Goal: Task Accomplishment & Management: Manage account settings

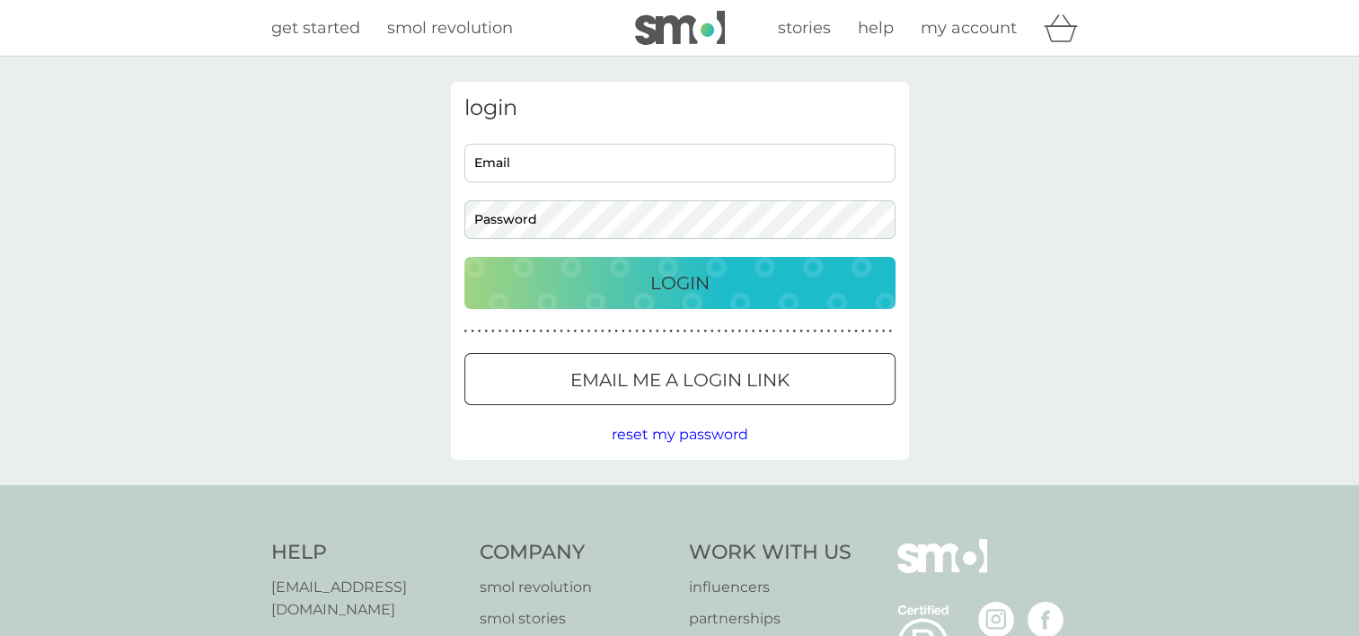
type input "[EMAIL_ADDRESS][DOMAIN_NAME]"
click at [631, 287] on div "Login" at bounding box center [679, 282] width 395 height 29
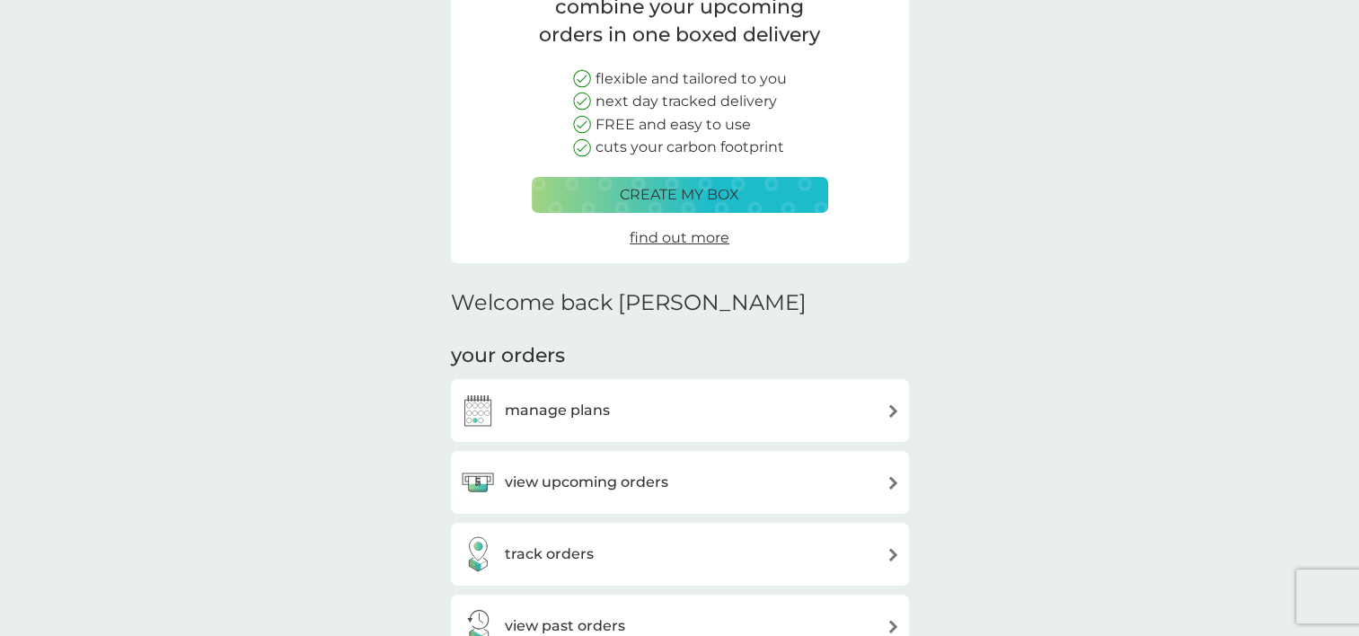
scroll to position [165, 0]
click at [682, 390] on div "manage plans" at bounding box center [680, 409] width 458 height 63
click at [630, 470] on h3 "view upcoming orders" at bounding box center [586, 481] width 163 height 23
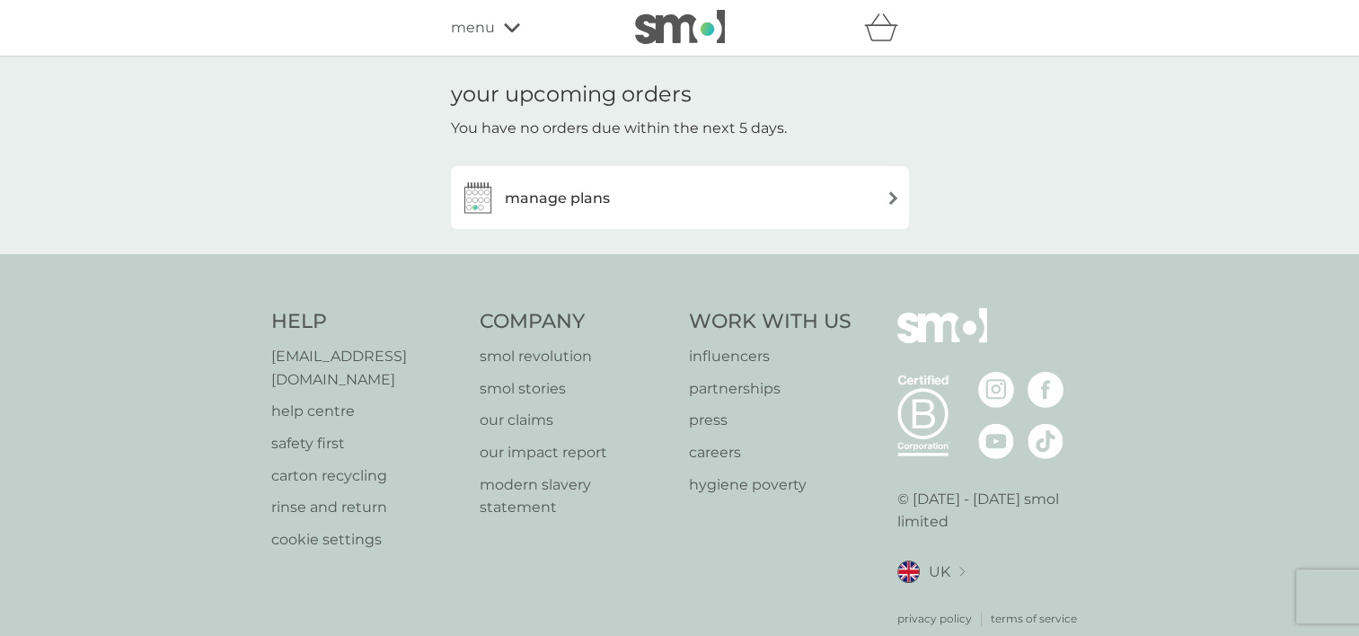
click at [617, 187] on div "manage plans" at bounding box center [680, 198] width 440 height 36
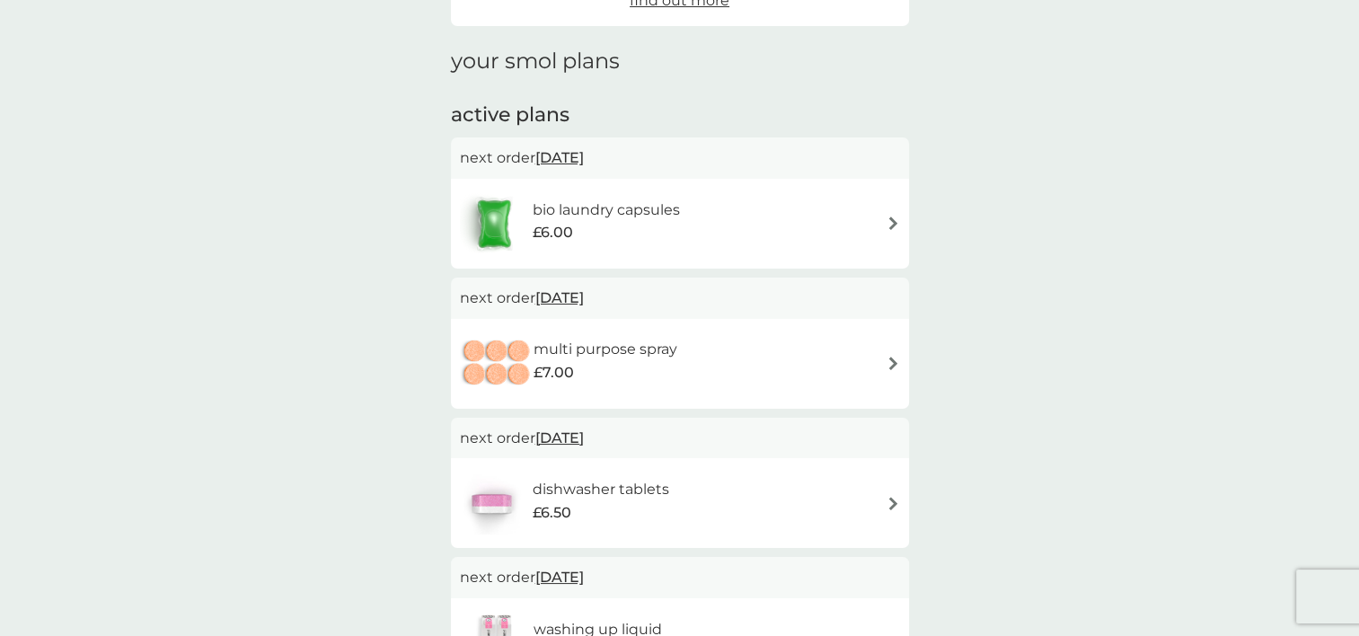
scroll to position [222, 0]
click at [822, 225] on div "bio laundry capsules £6.00" at bounding box center [680, 220] width 440 height 63
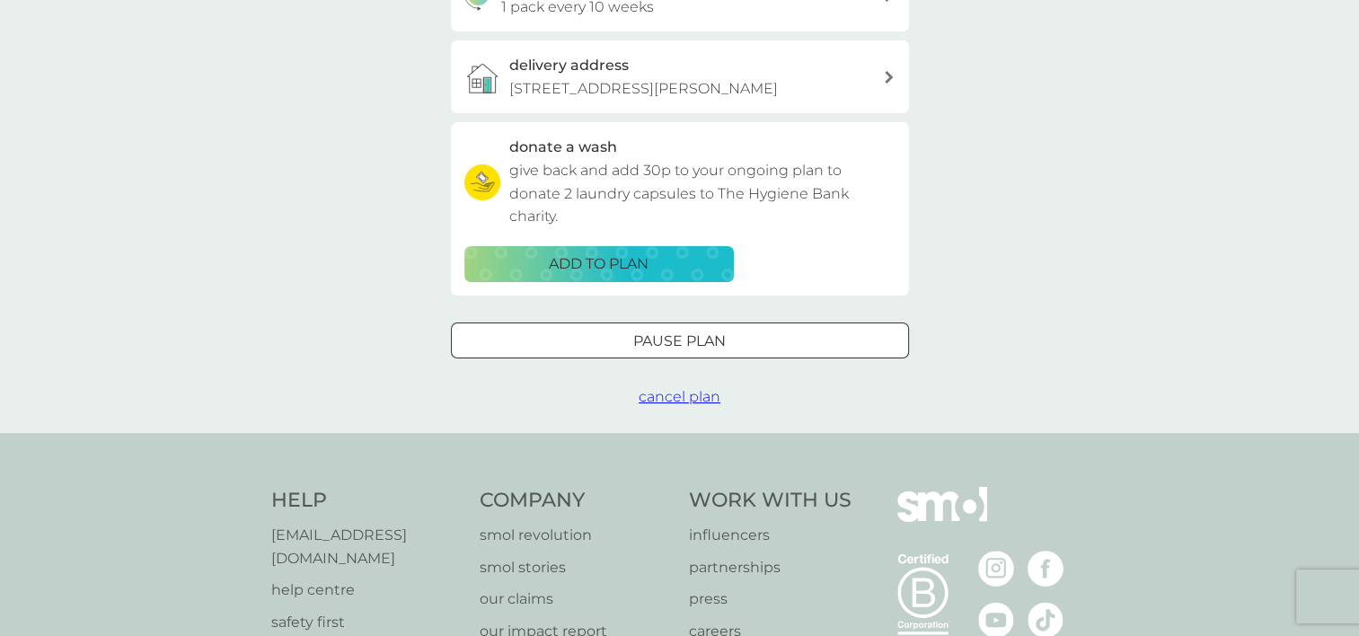
scroll to position [481, 0]
click at [664, 401] on span "cancel plan" at bounding box center [679, 395] width 82 height 17
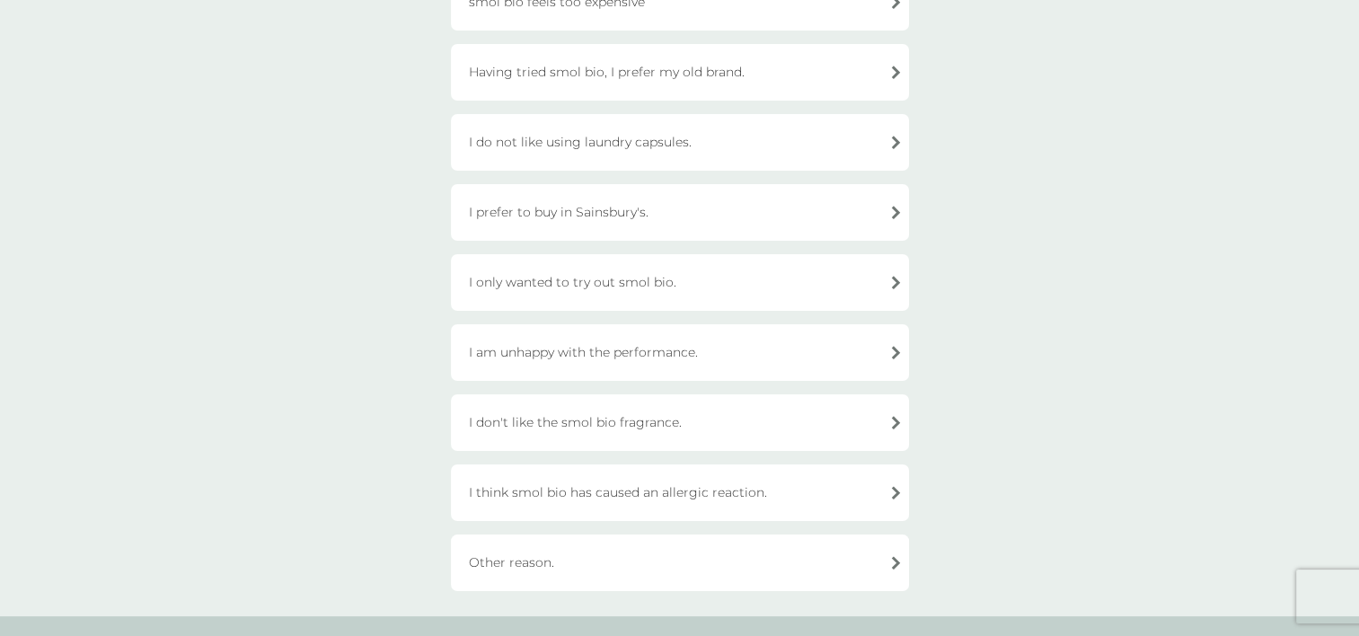
scroll to position [391, 0]
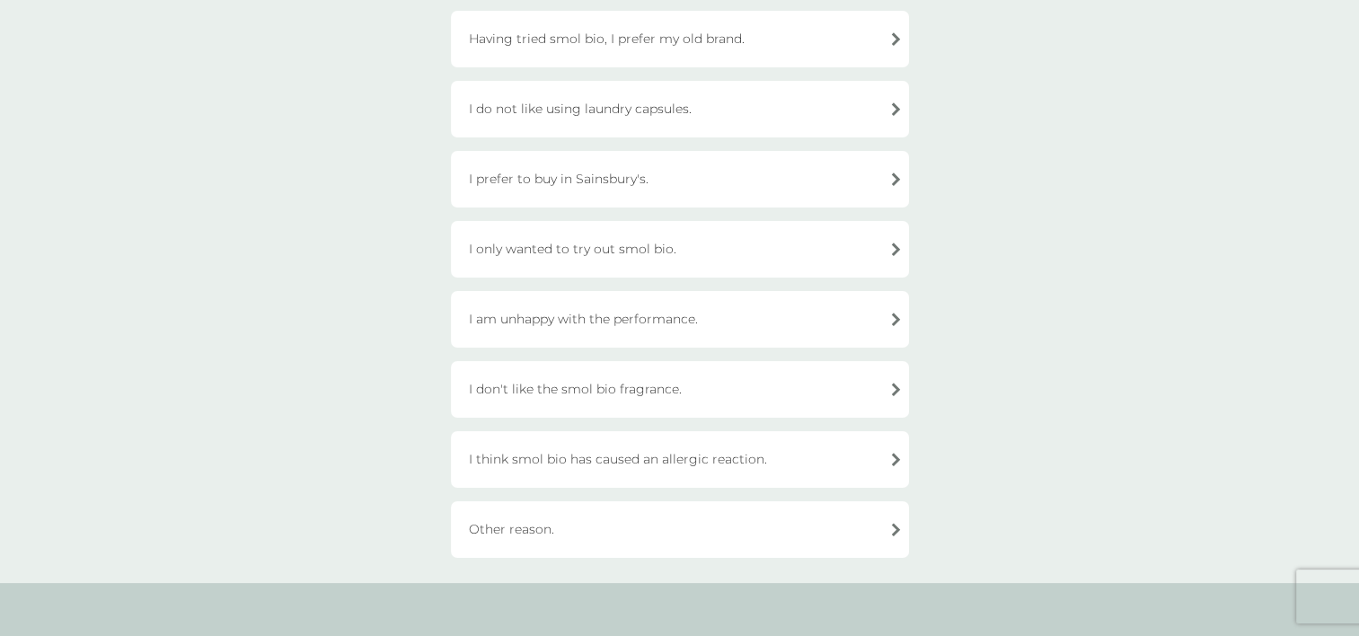
click at [588, 518] on div "Other reason." at bounding box center [680, 529] width 458 height 57
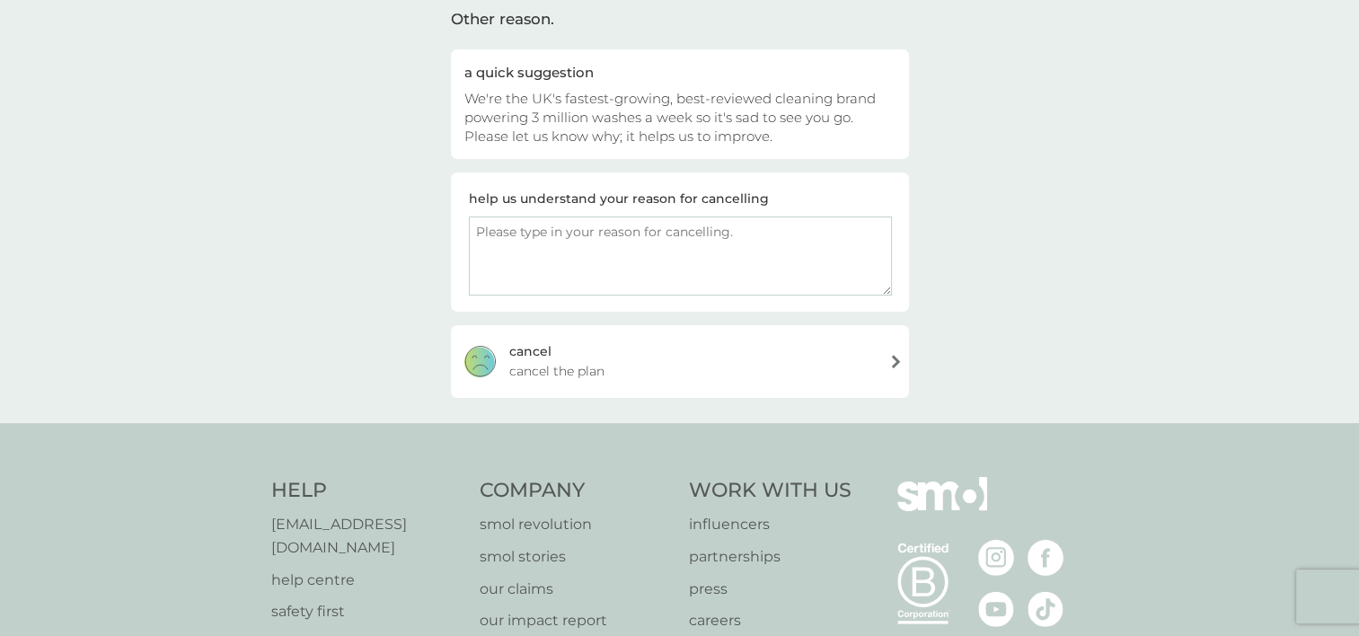
scroll to position [142, 0]
click at [682, 260] on textarea at bounding box center [680, 256] width 423 height 79
click at [614, 248] on textarea at bounding box center [680, 256] width 423 height 79
type textarea "i love smol i'm just leaving the country"
click at [580, 345] on div "[PERSON_NAME] the plan" at bounding box center [680, 362] width 458 height 72
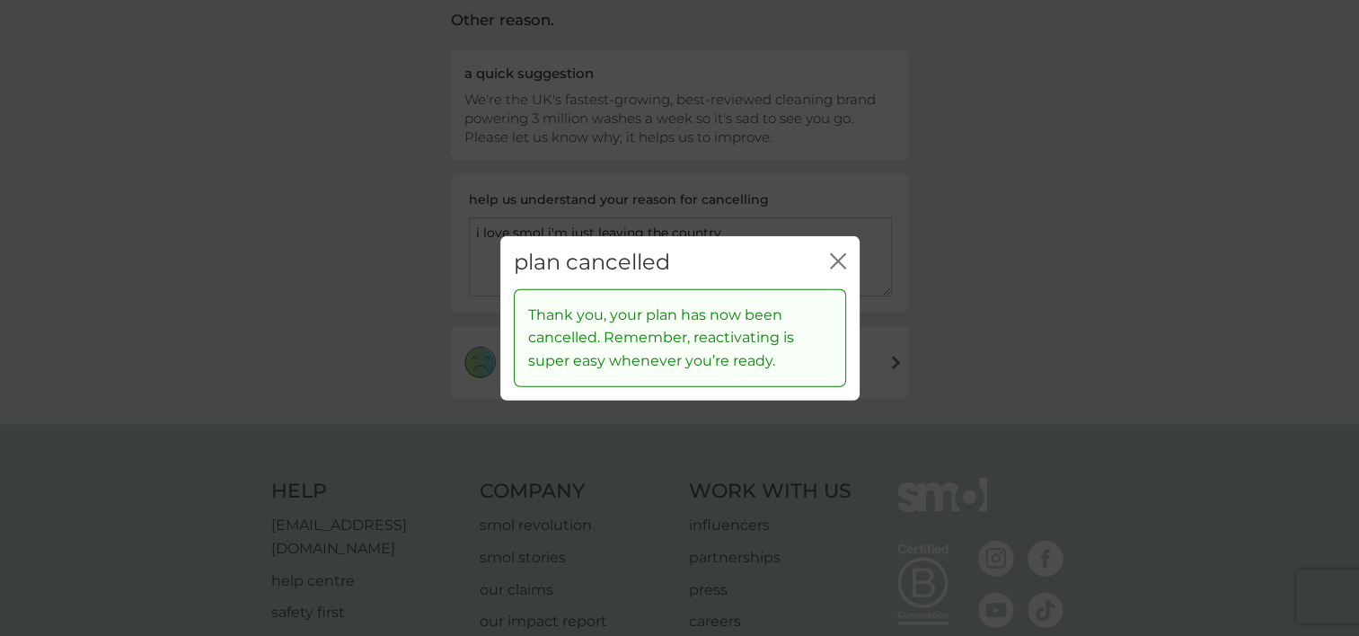
click at [831, 261] on icon "close" at bounding box center [838, 261] width 16 height 16
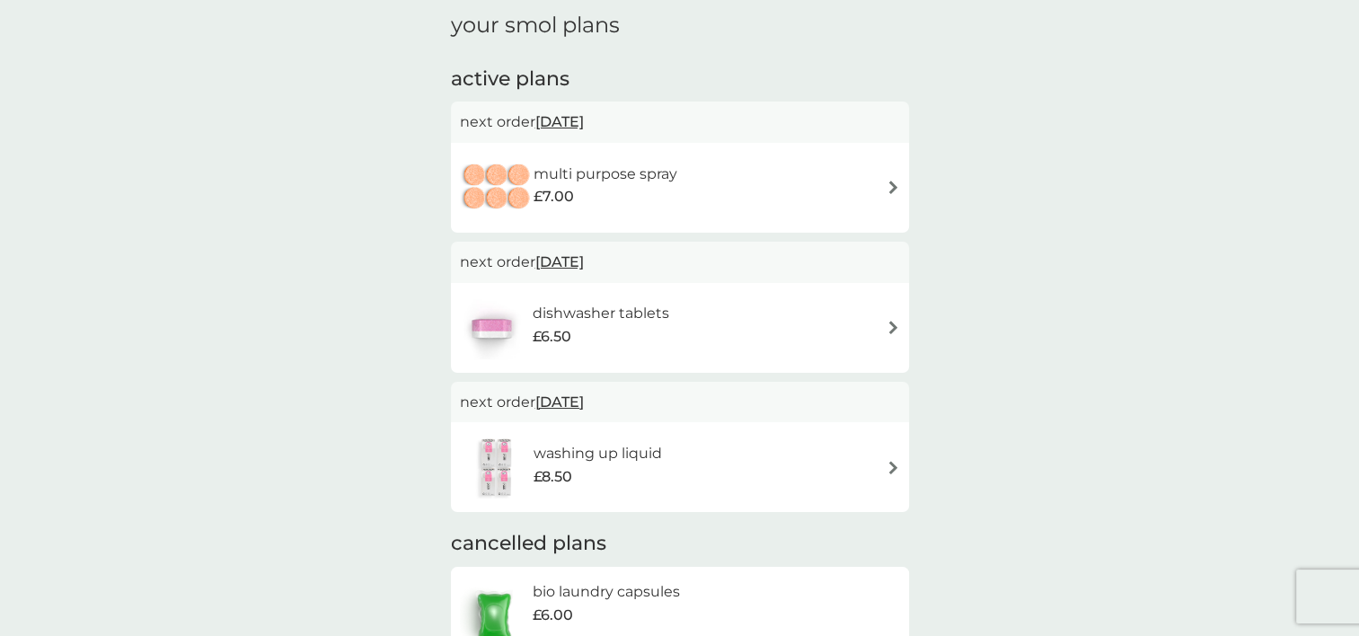
scroll to position [255, 0]
click at [860, 193] on div "multi purpose spray £7.00" at bounding box center [680, 187] width 440 height 63
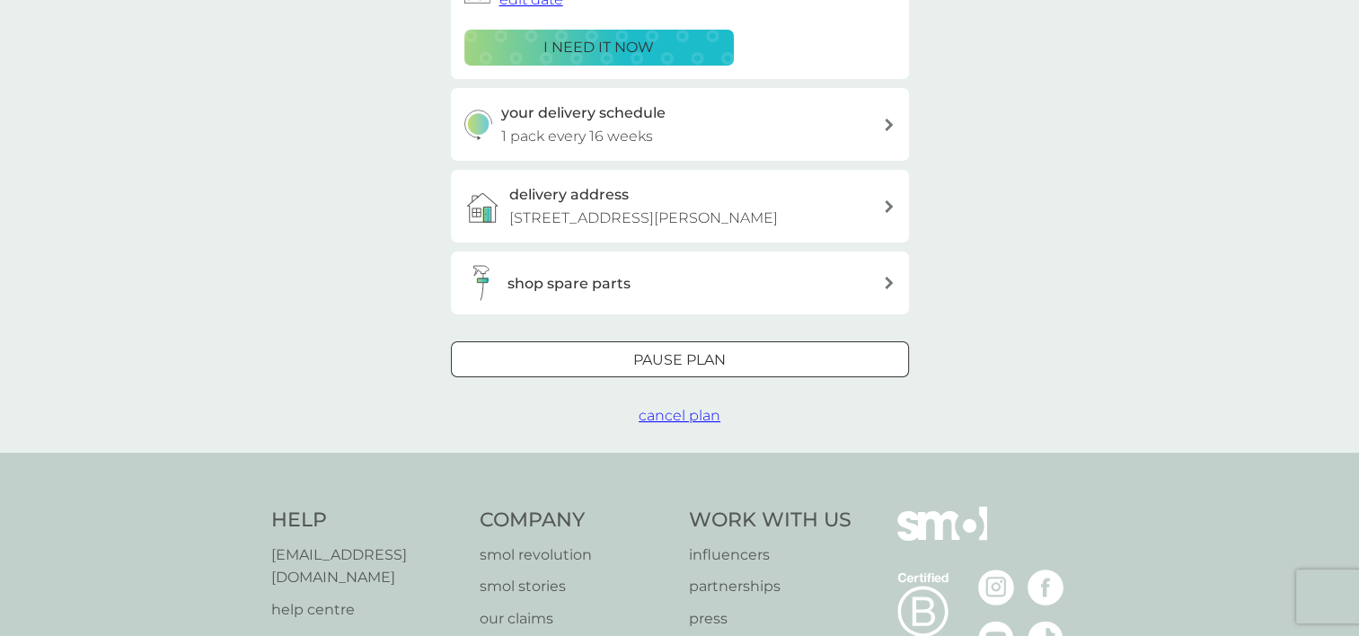
scroll to position [352, 0]
click at [661, 427] on div "your smol plans multi purpose spray £7.00 6x tablets plan settings next order […" at bounding box center [679, 78] width 1359 height 747
click at [662, 417] on span "cancel plan" at bounding box center [679, 414] width 82 height 17
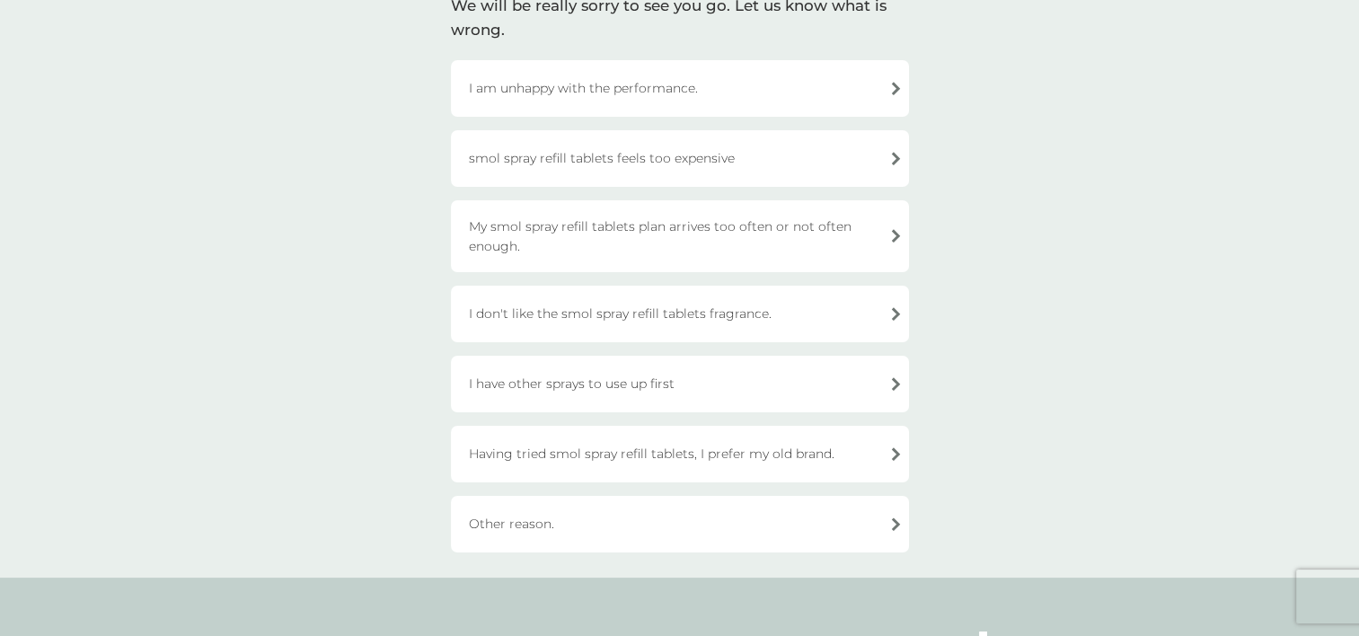
scroll to position [150, 0]
click at [761, 534] on div "Other reason." at bounding box center [680, 526] width 458 height 57
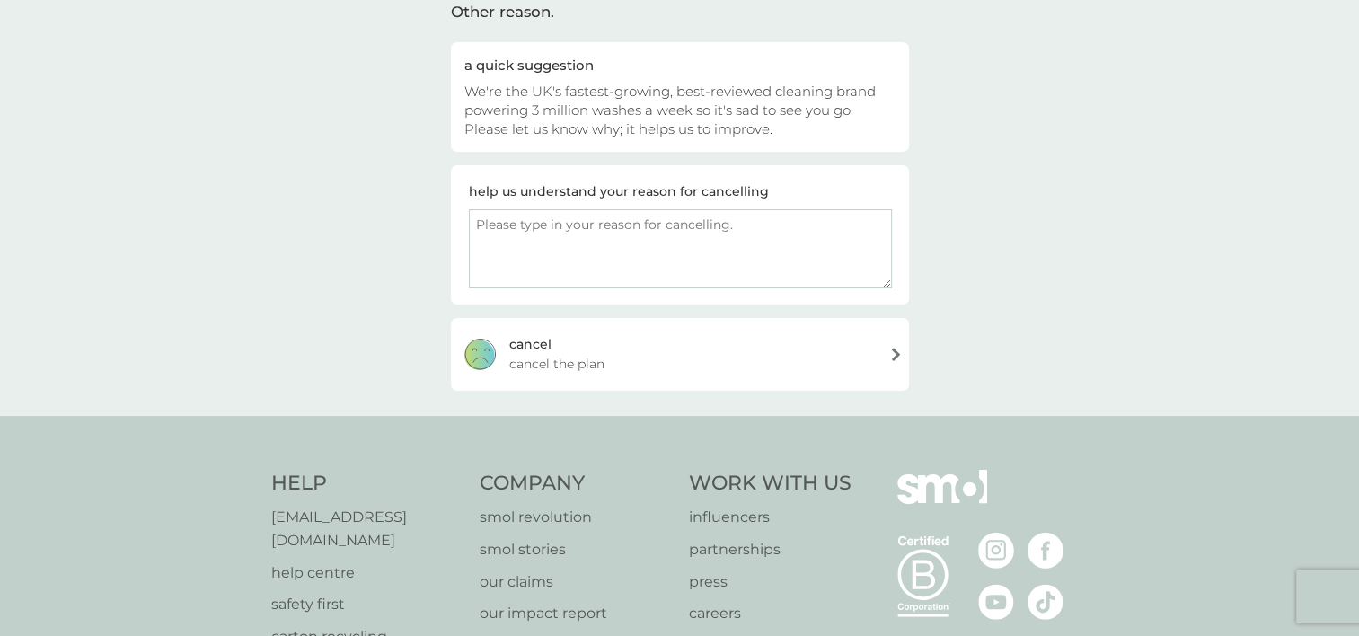
click at [611, 253] on textarea at bounding box center [680, 248] width 423 height 79
type textarea "i"
paste textarea "i"
type textarea "i like smol im just leaving the country"
click at [582, 361] on span "cancel the plan" at bounding box center [556, 364] width 95 height 20
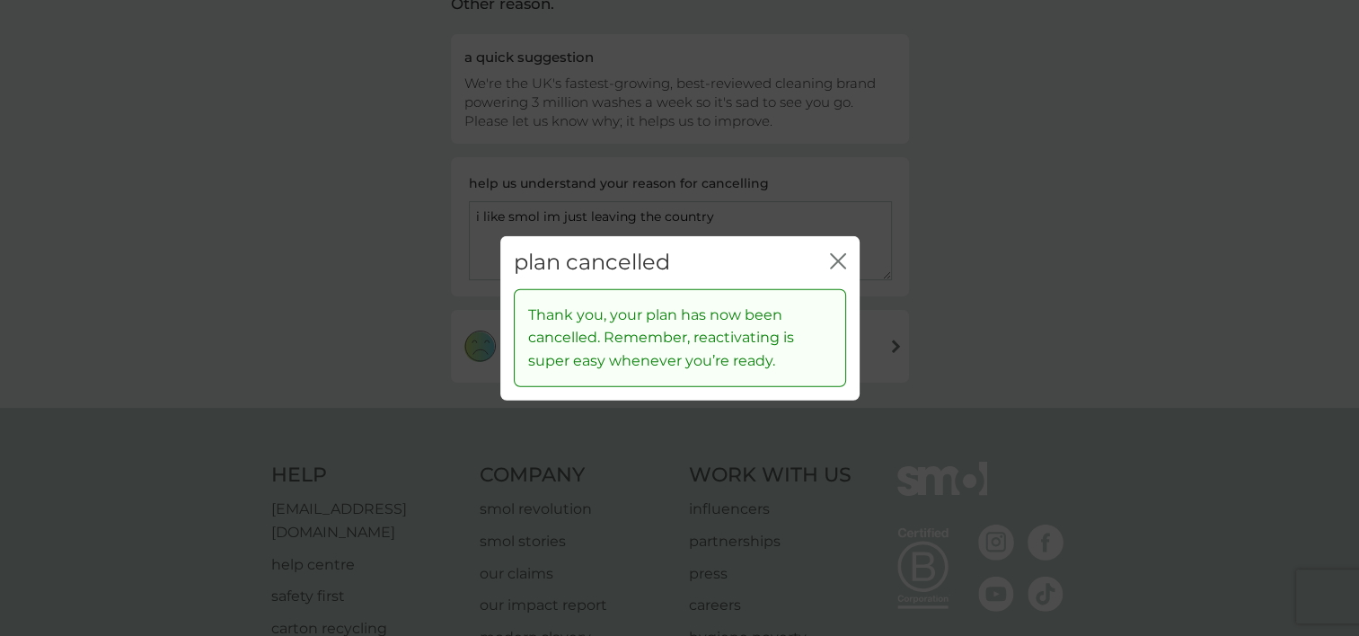
scroll to position [162, 0]
click at [828, 255] on div "plan cancelled close" at bounding box center [679, 262] width 359 height 53
click at [833, 253] on icon "close" at bounding box center [838, 261] width 16 height 16
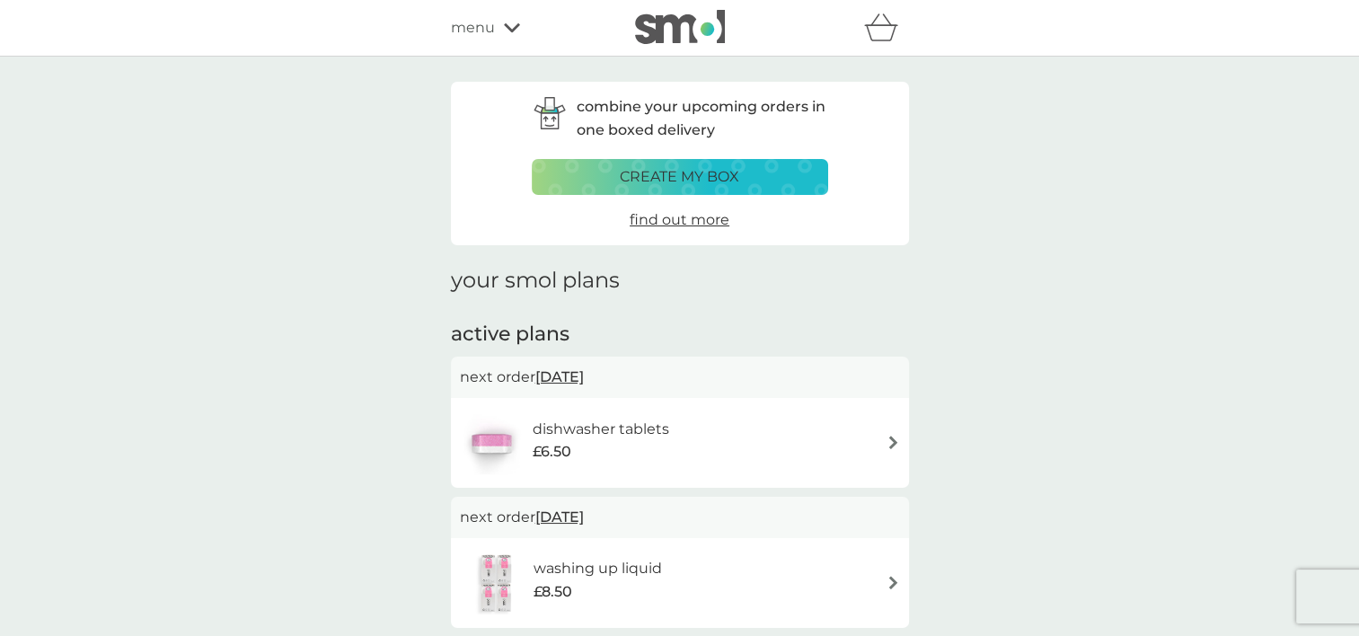
scroll to position [262, 0]
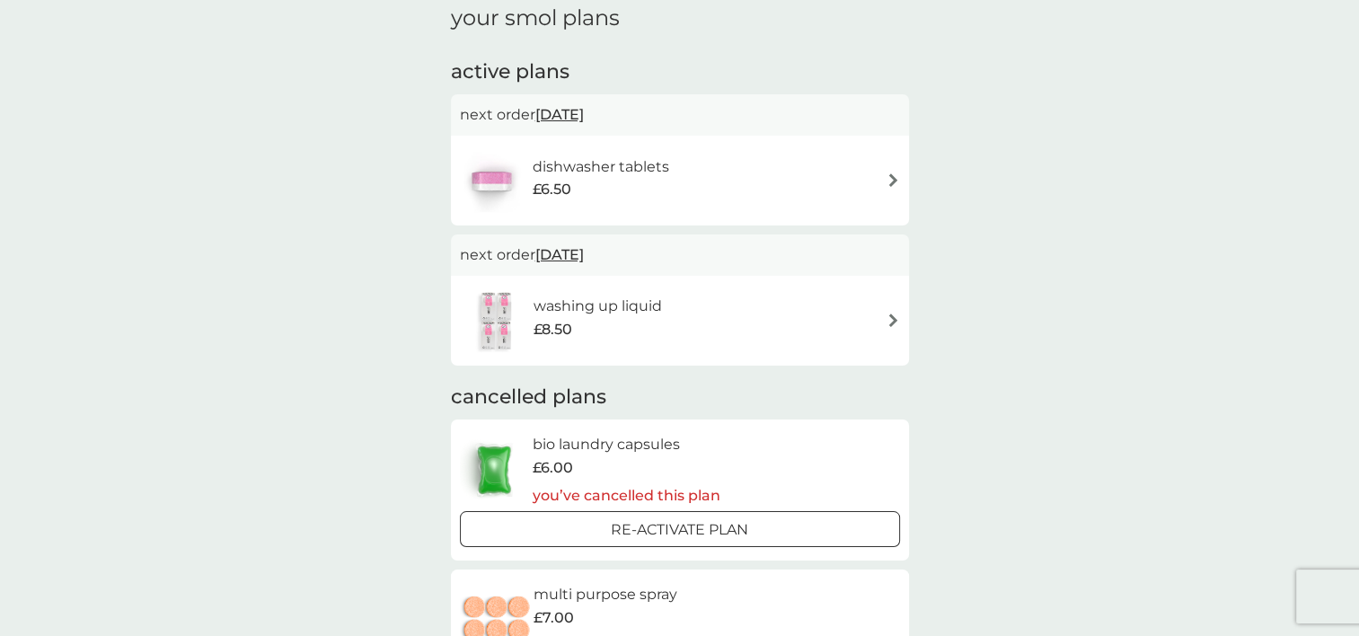
click at [772, 183] on div "dishwasher tablets £6.50" at bounding box center [680, 180] width 440 height 63
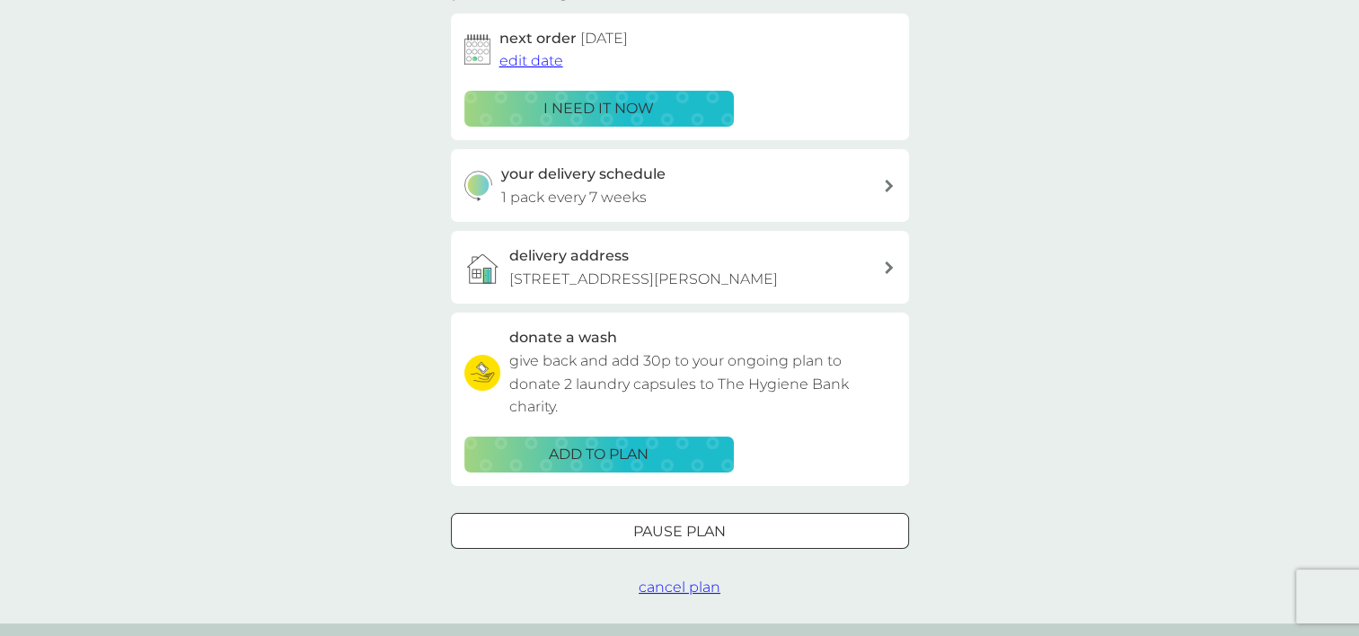
scroll to position [314, 0]
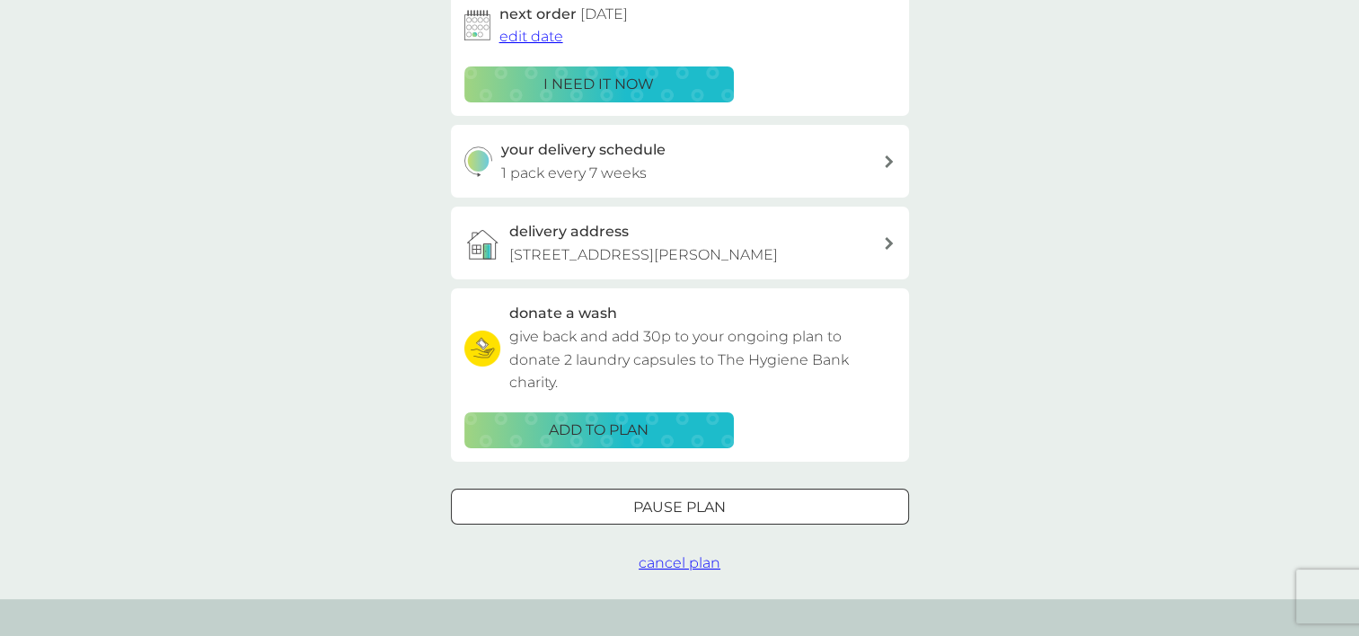
click at [688, 552] on button "cancel plan" at bounding box center [679, 562] width 82 height 23
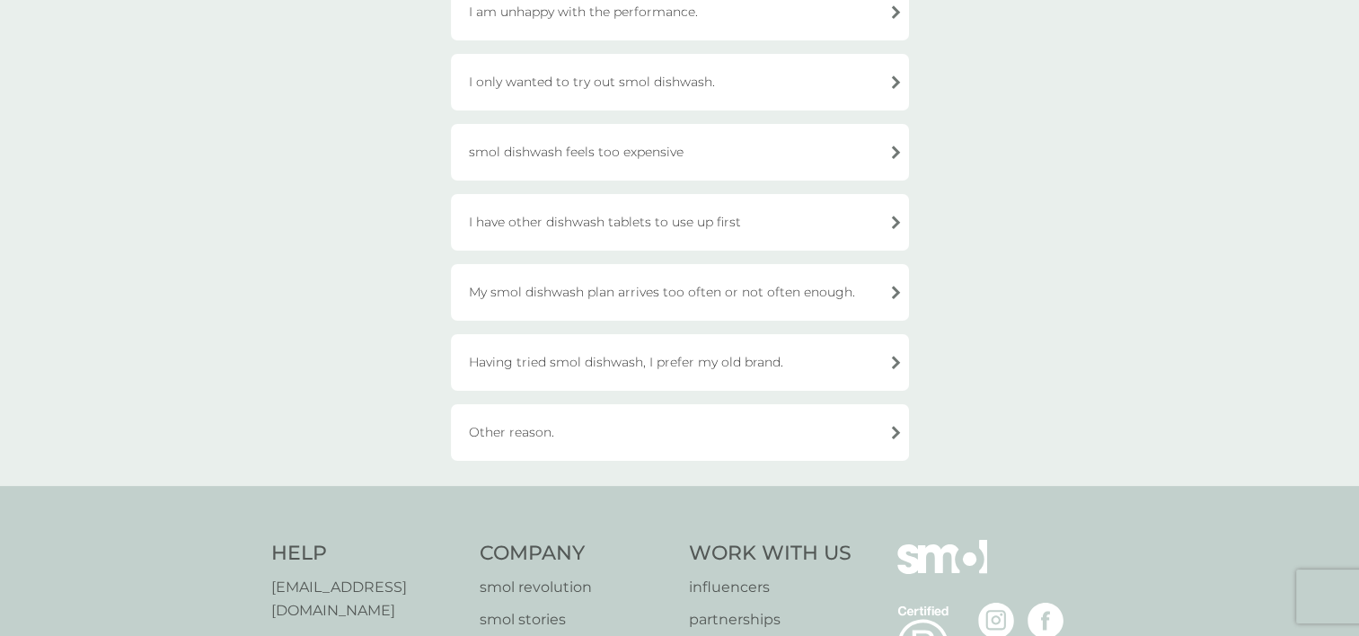
scroll to position [230, 0]
click at [607, 425] on div "Other reason." at bounding box center [680, 431] width 458 height 57
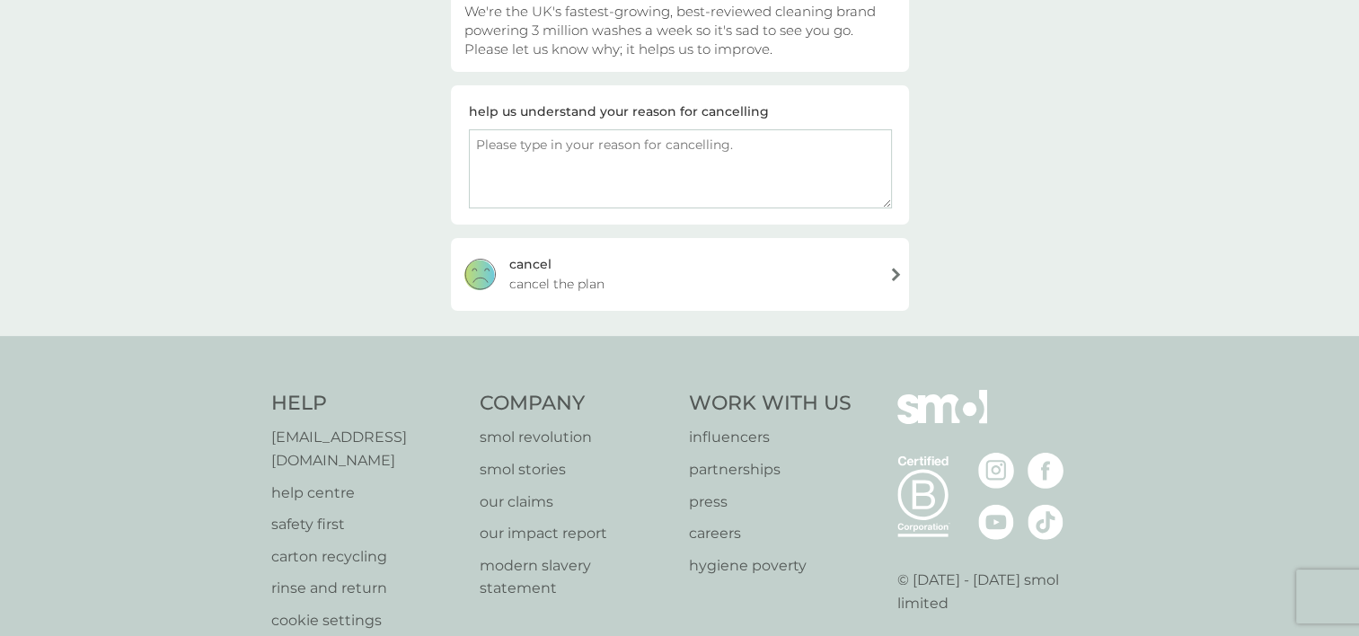
click at [568, 188] on textarea at bounding box center [680, 168] width 423 height 79
paste textarea "i like smol im just leaving the country"
type textarea "i like smol im just leaving the country"
click at [640, 273] on div "[PERSON_NAME] the plan" at bounding box center [680, 274] width 458 height 72
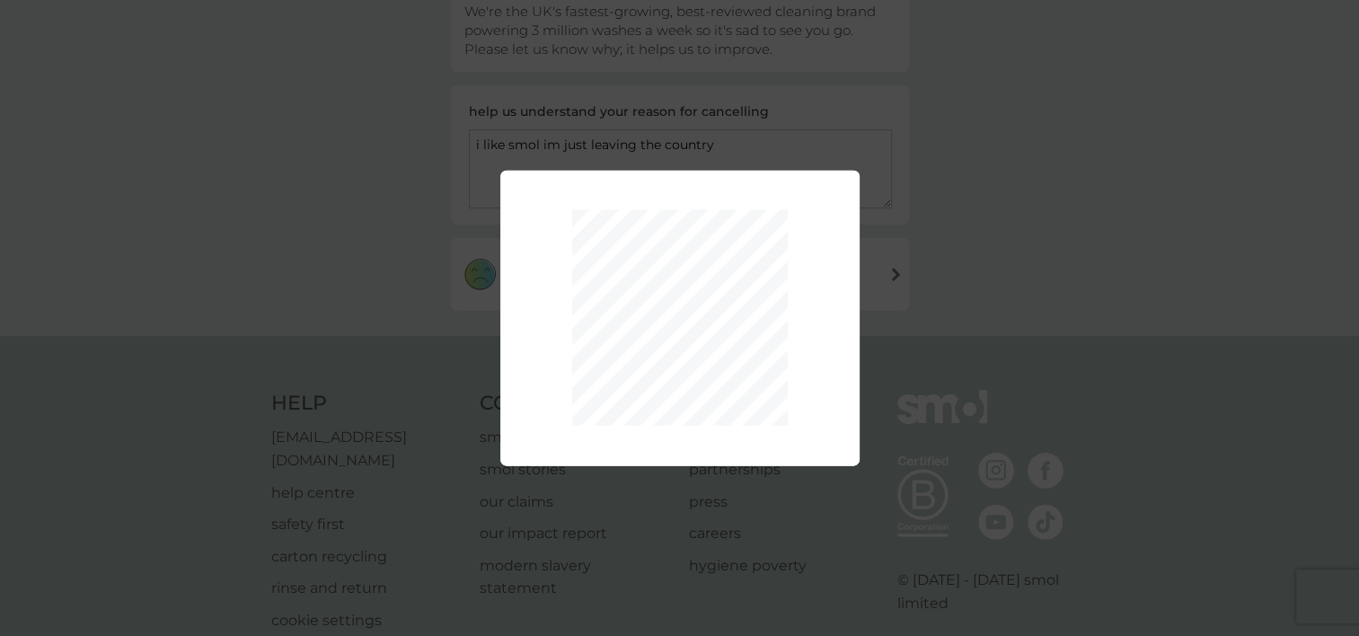
scroll to position [381, 0]
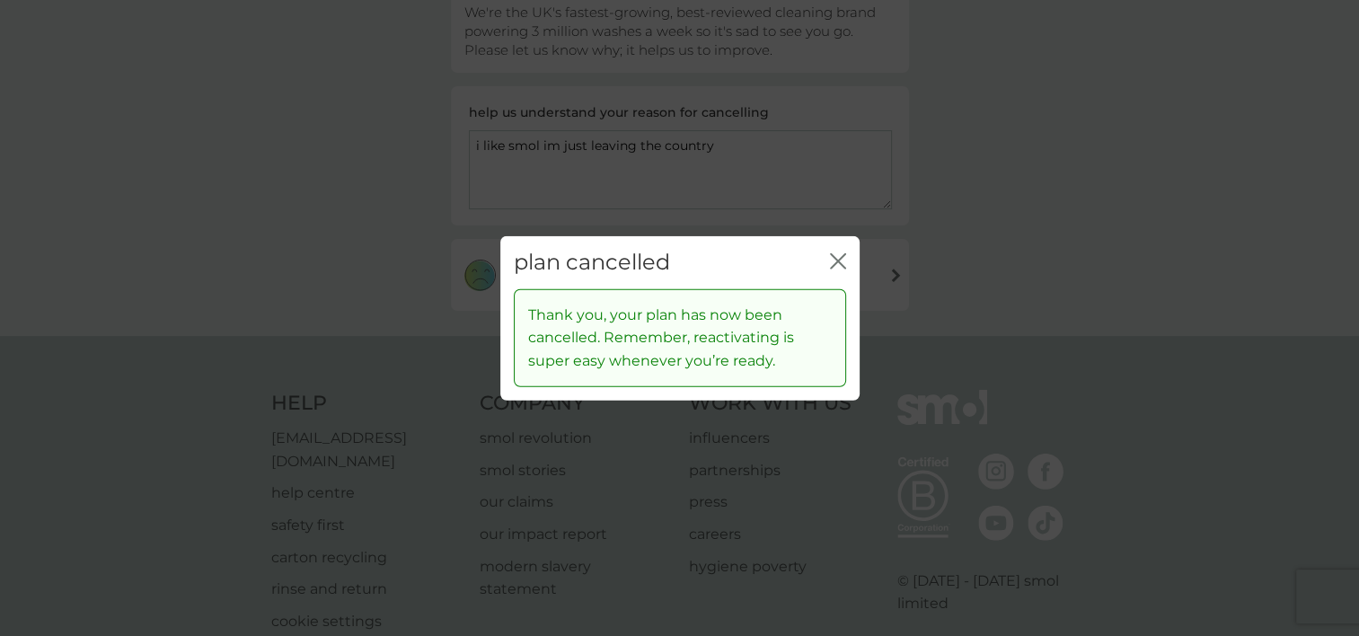
click at [839, 253] on icon "close" at bounding box center [838, 261] width 16 height 16
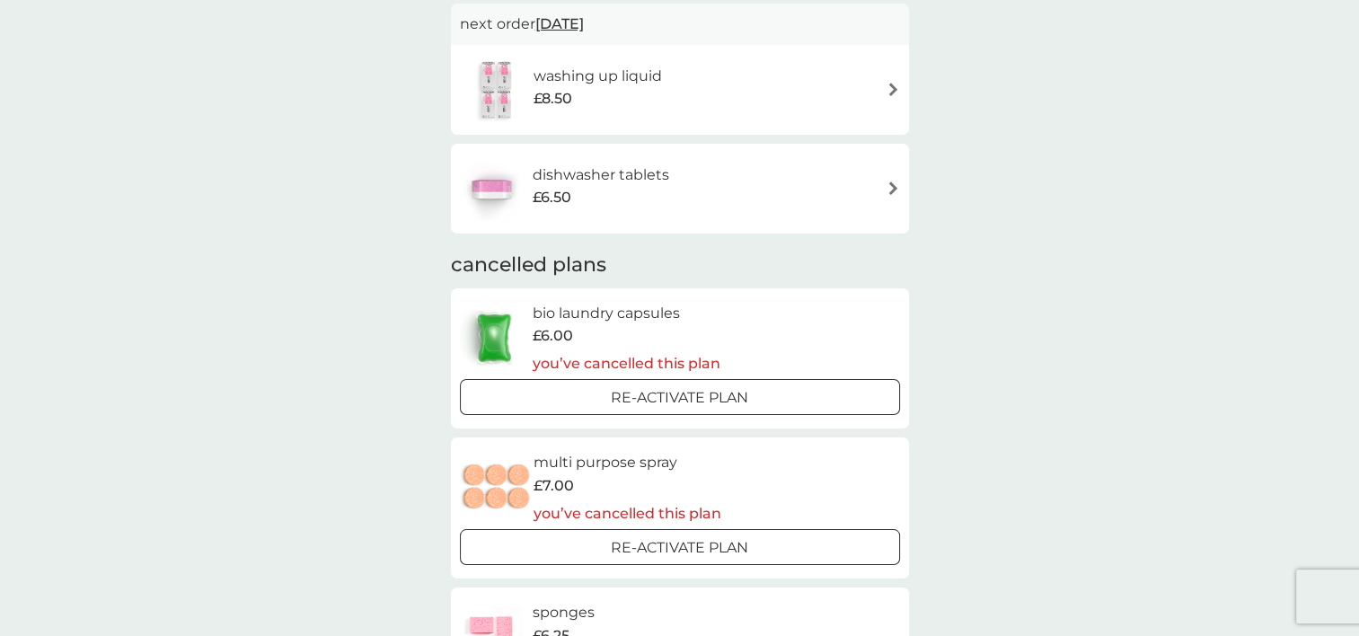
scroll to position [502, 0]
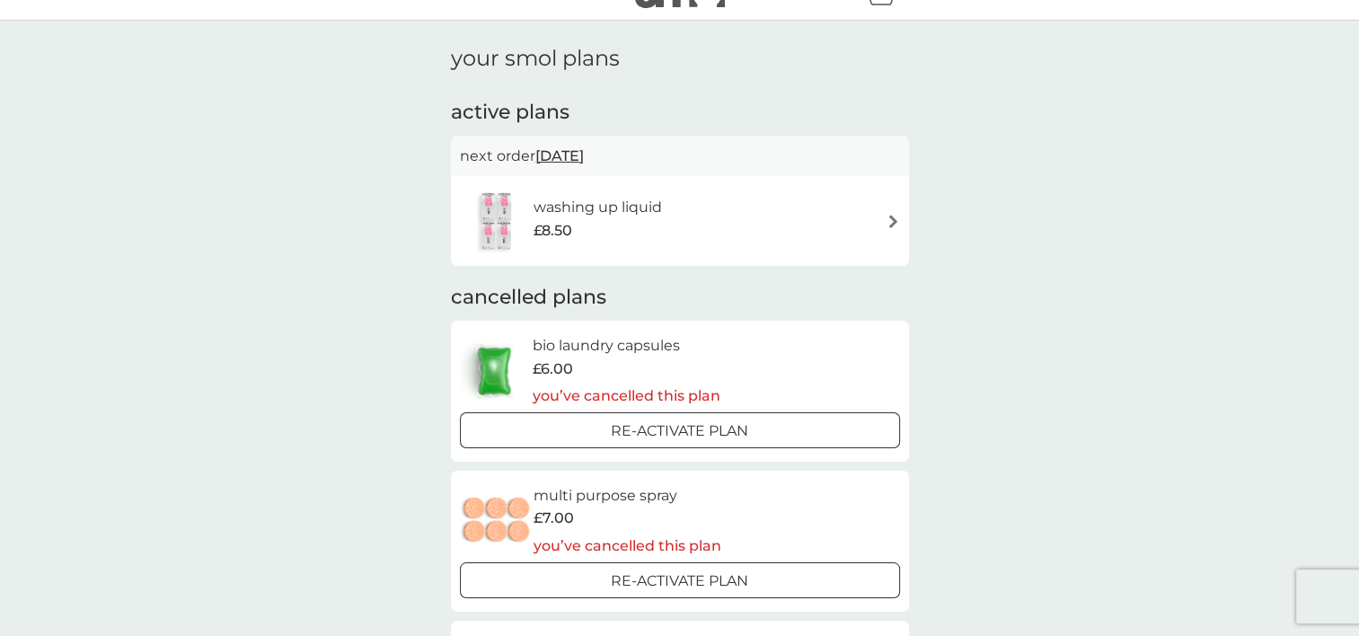
scroll to position [34, 0]
click at [719, 250] on div "washing up liquid £8.50" at bounding box center [680, 222] width 440 height 63
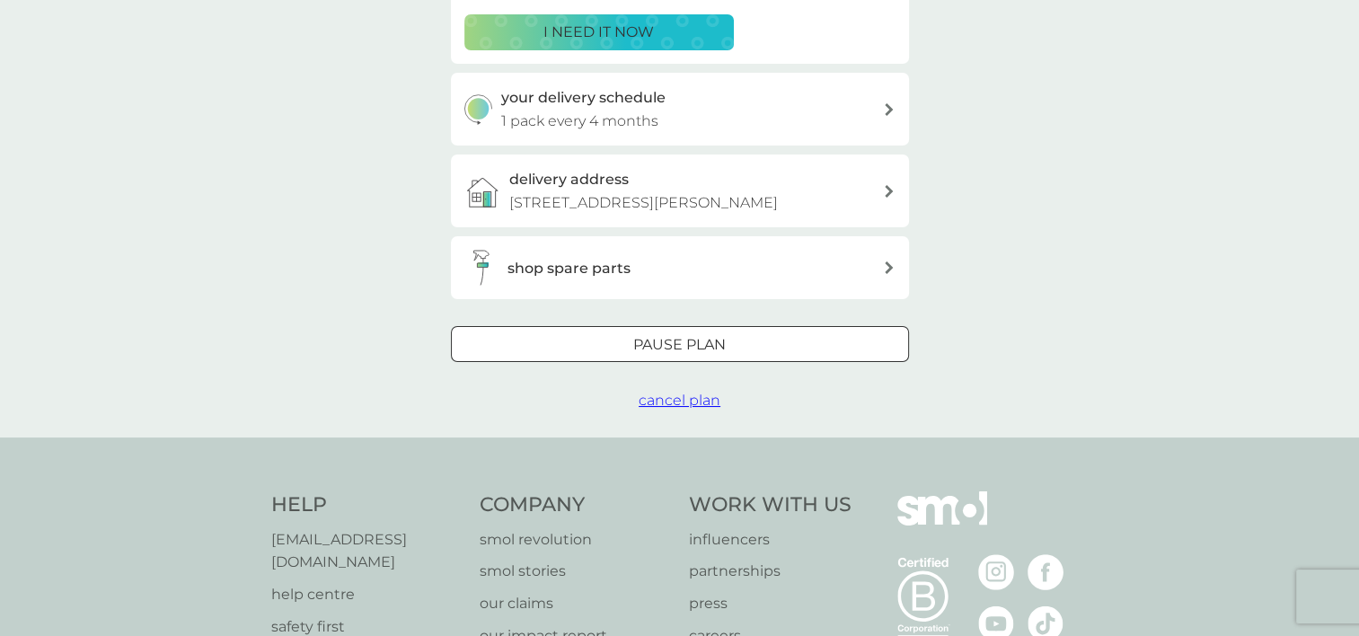
scroll to position [366, 0]
click at [659, 400] on span "cancel plan" at bounding box center [679, 399] width 82 height 17
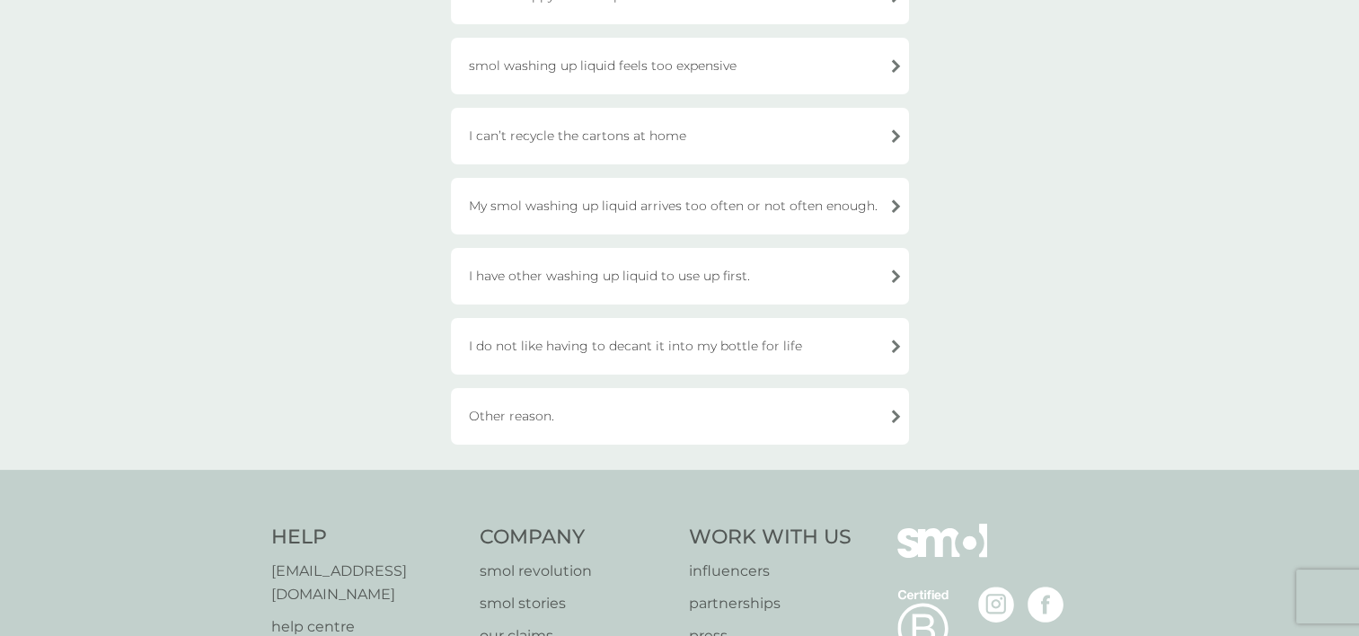
scroll to position [386, 0]
click at [685, 426] on div "Other reason." at bounding box center [680, 415] width 458 height 57
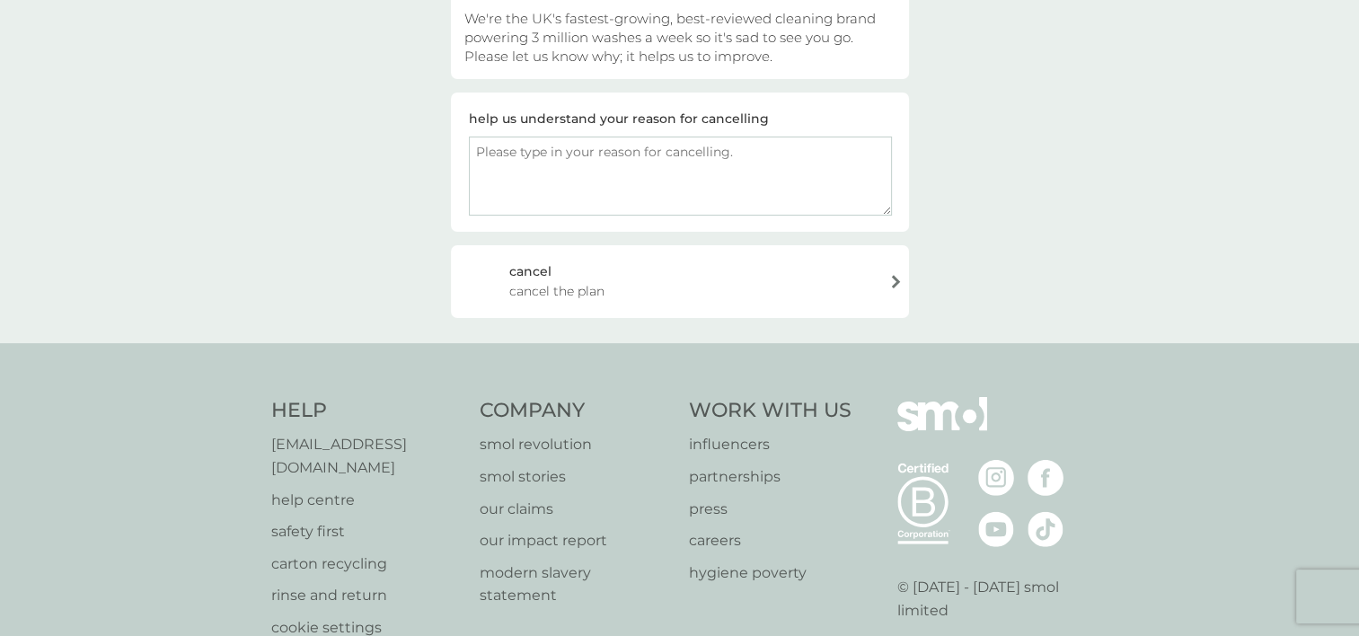
scroll to position [221, 0]
click at [560, 181] on textarea at bounding box center [680, 177] width 423 height 79
paste textarea "i like smol im just leaving the country"
type textarea "i like smol im just leaving the country"
click at [654, 290] on div "cancel cancel the plan" at bounding box center [680, 283] width 458 height 72
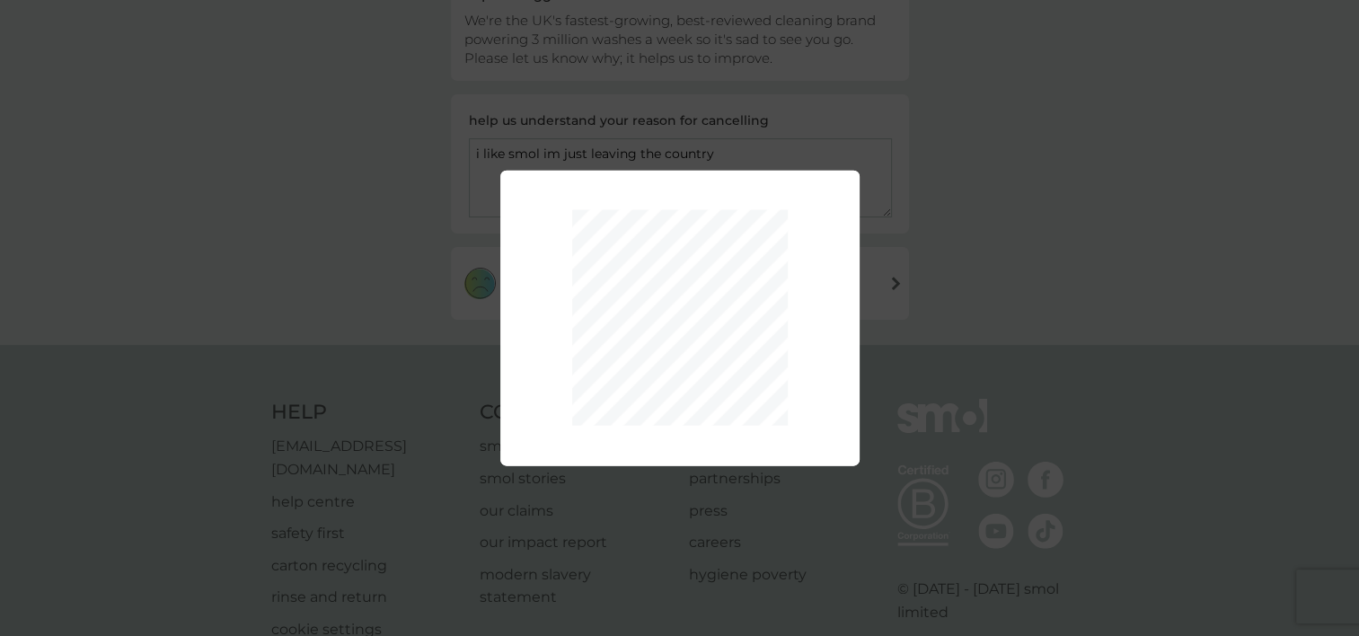
scroll to position [373, 0]
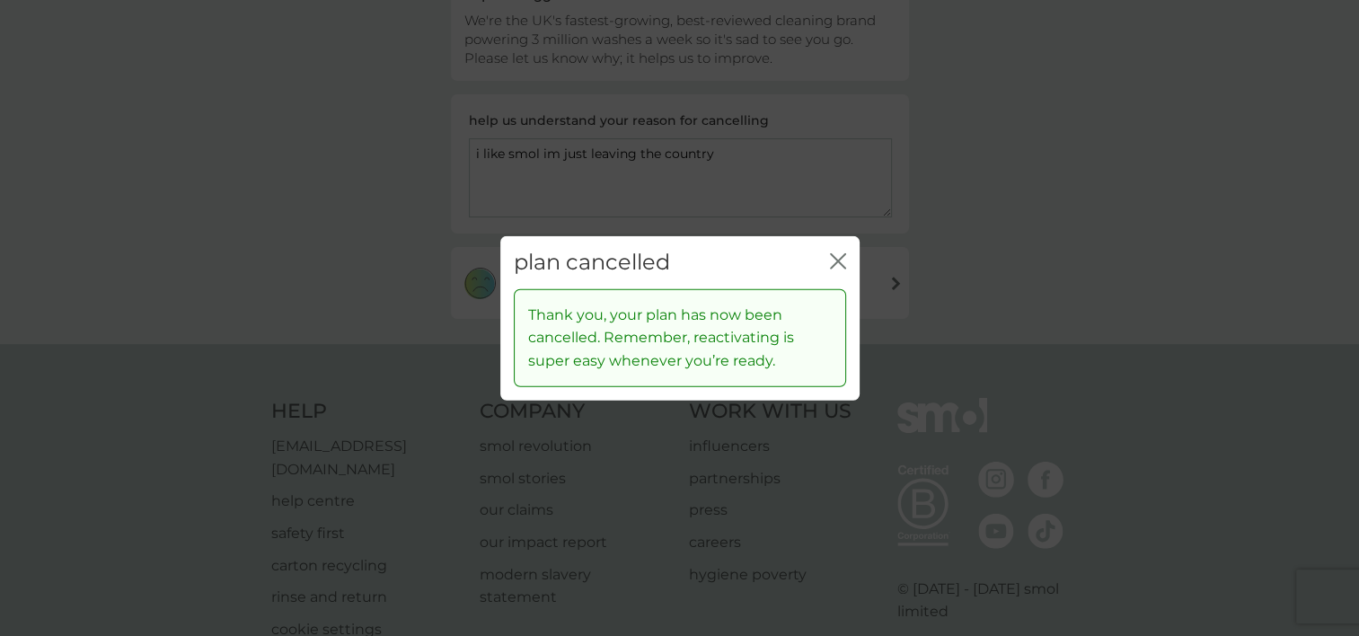
click at [838, 259] on icon "close" at bounding box center [838, 261] width 16 height 16
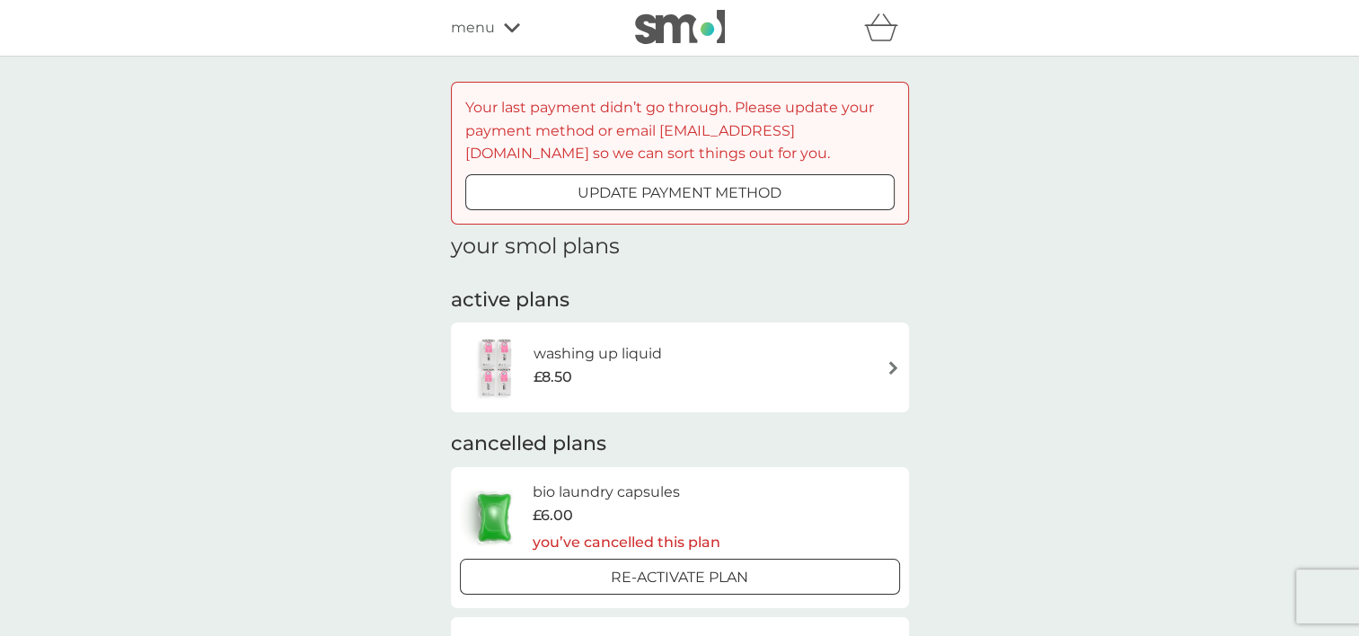
click at [884, 34] on icon "basket" at bounding box center [881, 27] width 34 height 28
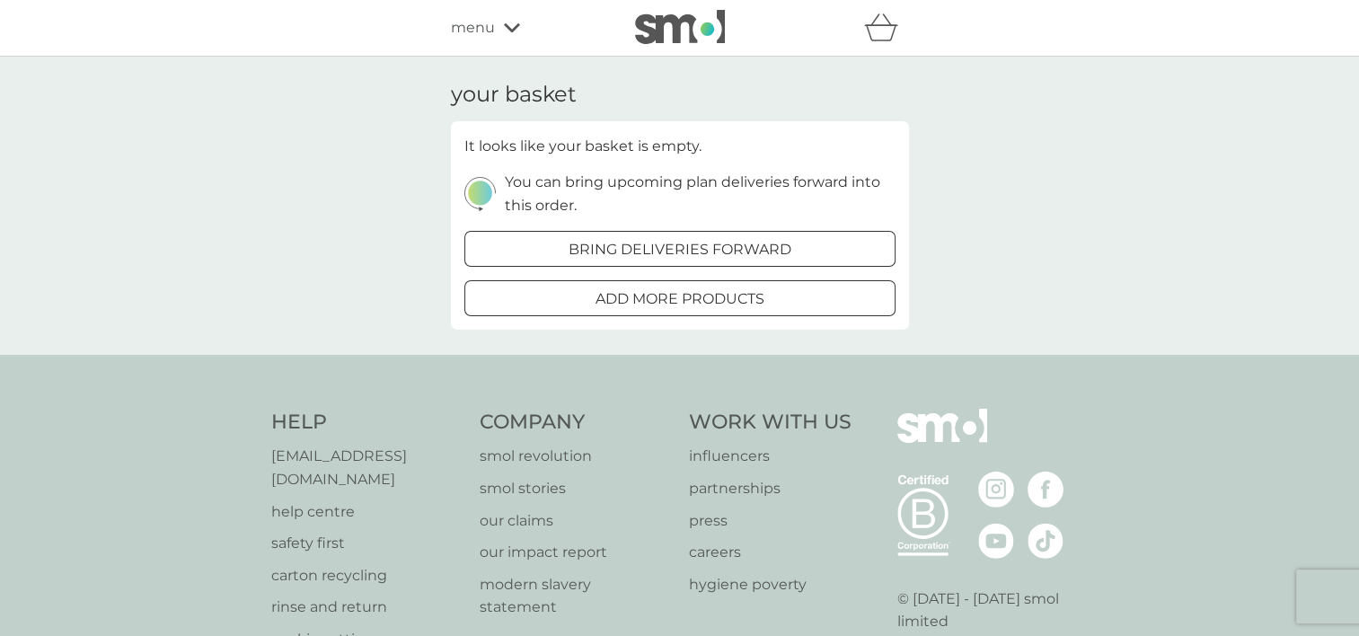
click at [503, 33] on div "menu" at bounding box center [527, 27] width 153 height 23
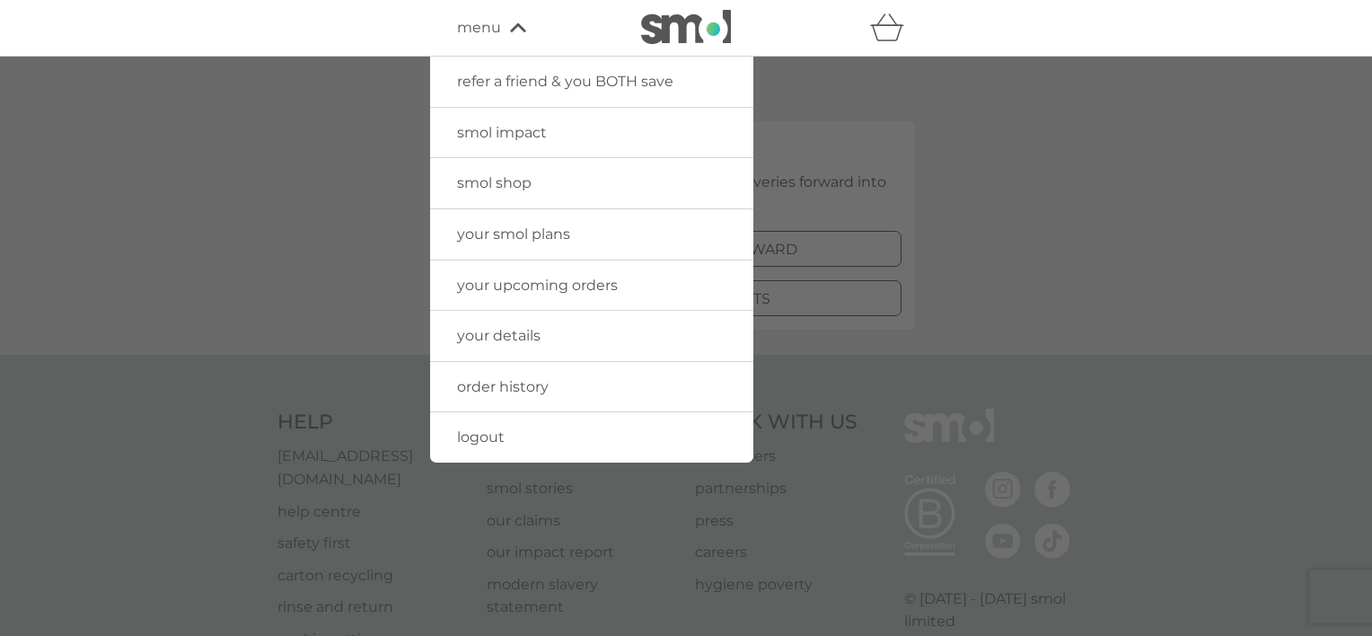
click at [509, 374] on link "order history" at bounding box center [591, 387] width 323 height 50
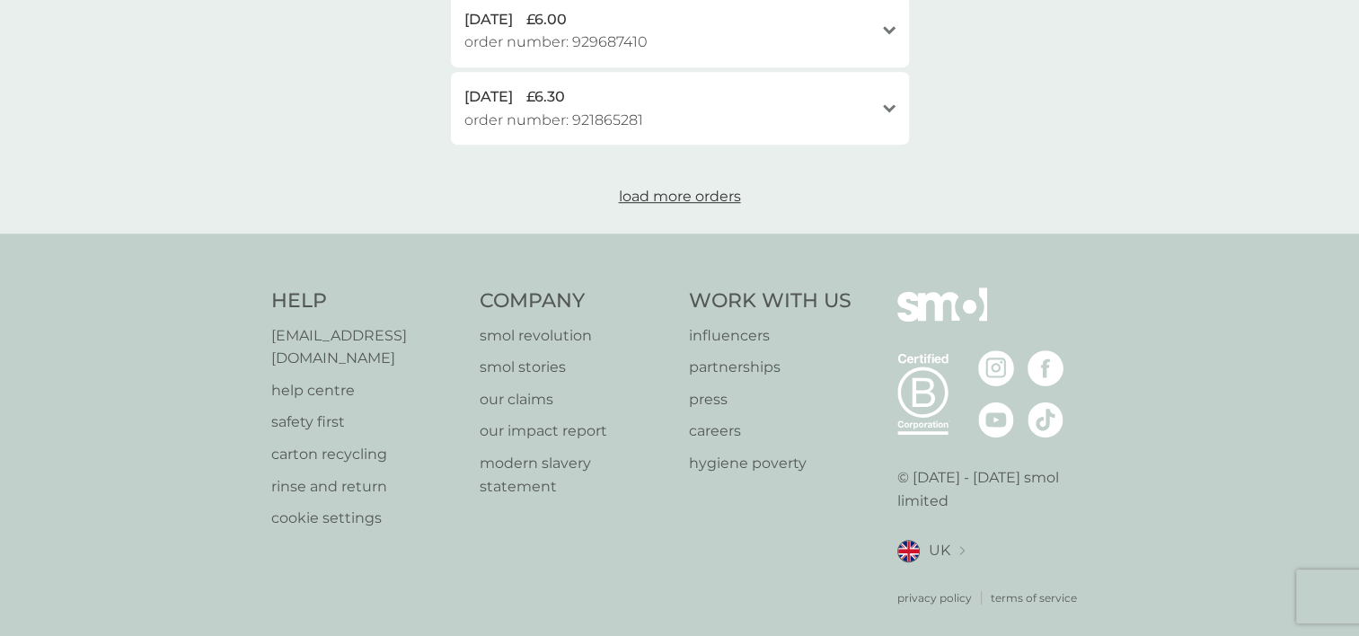
scroll to position [1043, 0]
click at [665, 177] on div "load more orders" at bounding box center [680, 189] width 458 height 37
click at [665, 186] on button "load more orders" at bounding box center [679, 195] width 269 height 23
click at [661, 198] on span "load more orders" at bounding box center [680, 195] width 122 height 17
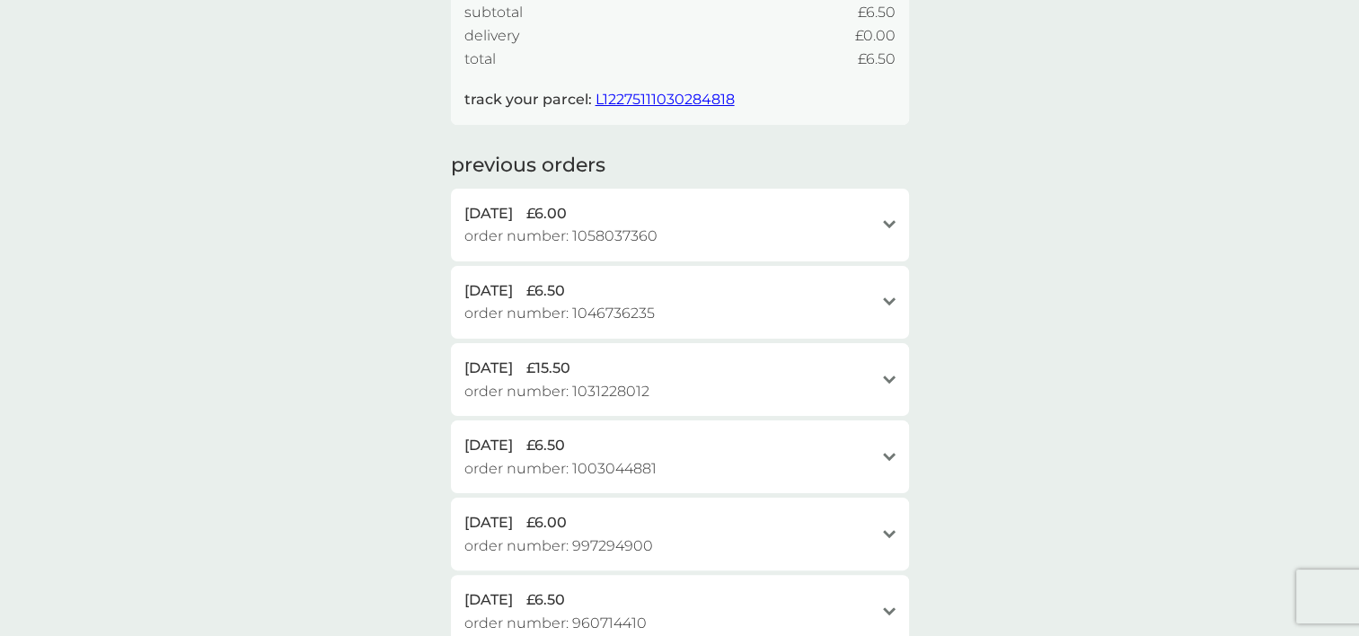
scroll to position [316, 0]
